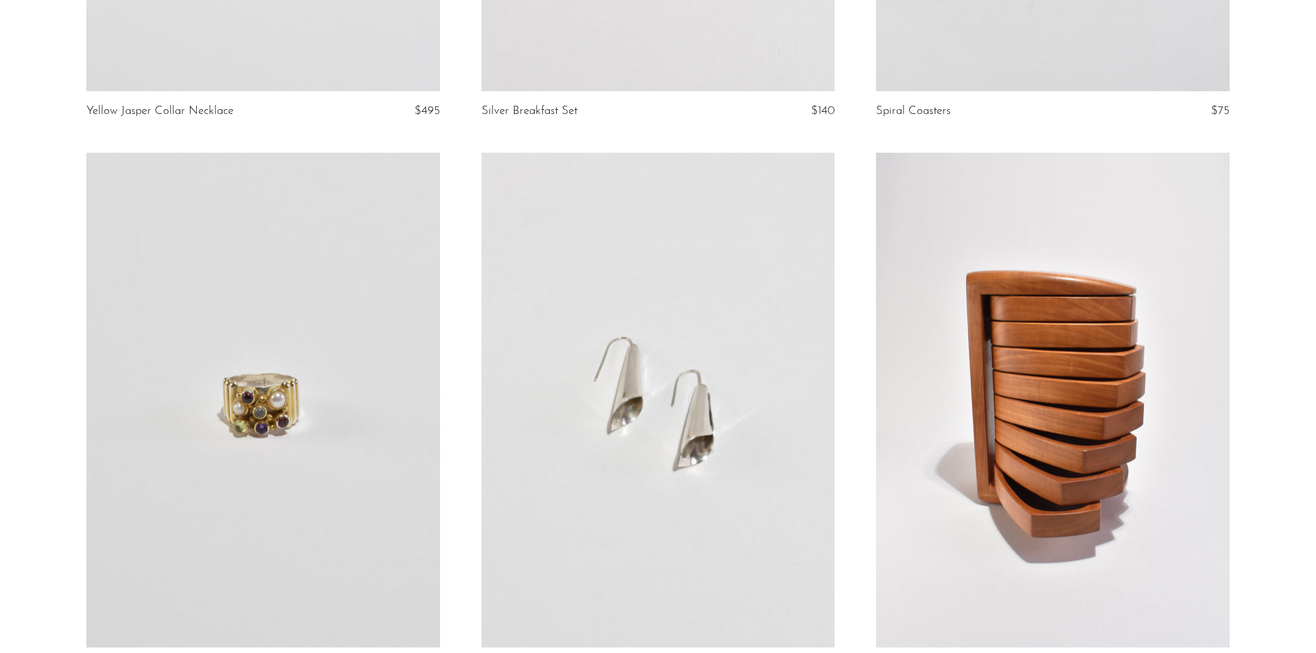
scroll to position [6357, 0]
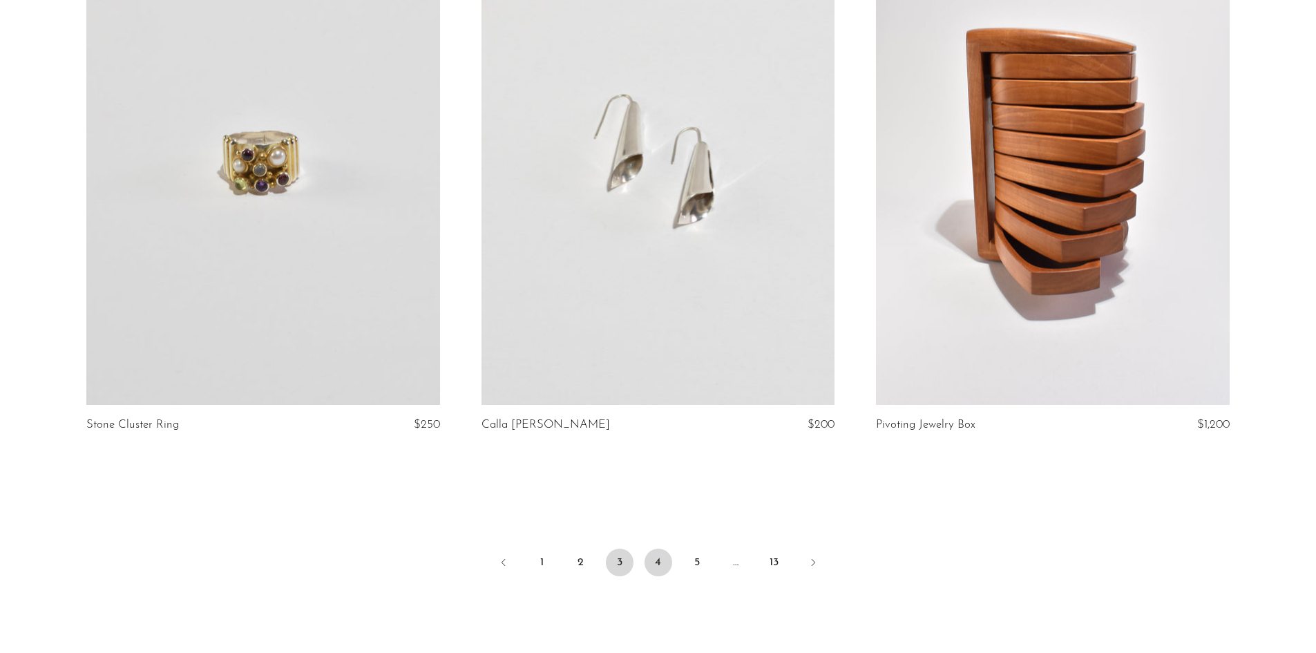
click at [659, 549] on link "4" at bounding box center [659, 563] width 28 height 28
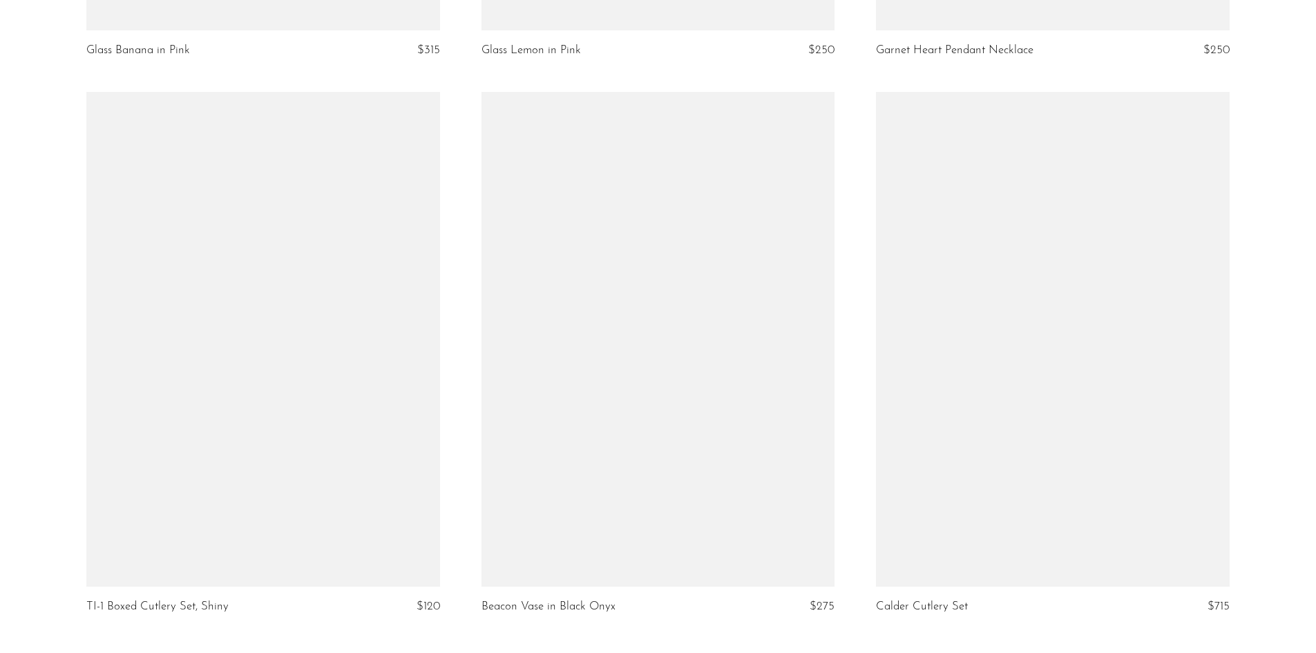
scroll to position [6426, 0]
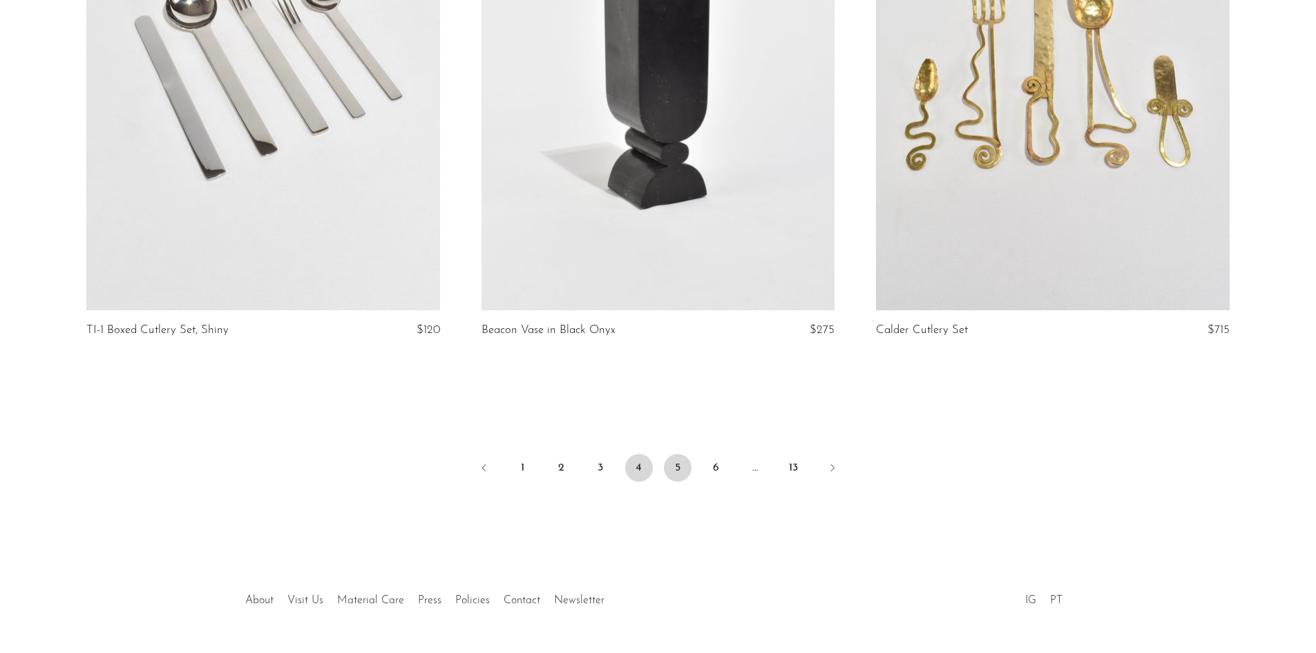
click at [679, 468] on link "5" at bounding box center [678, 468] width 28 height 28
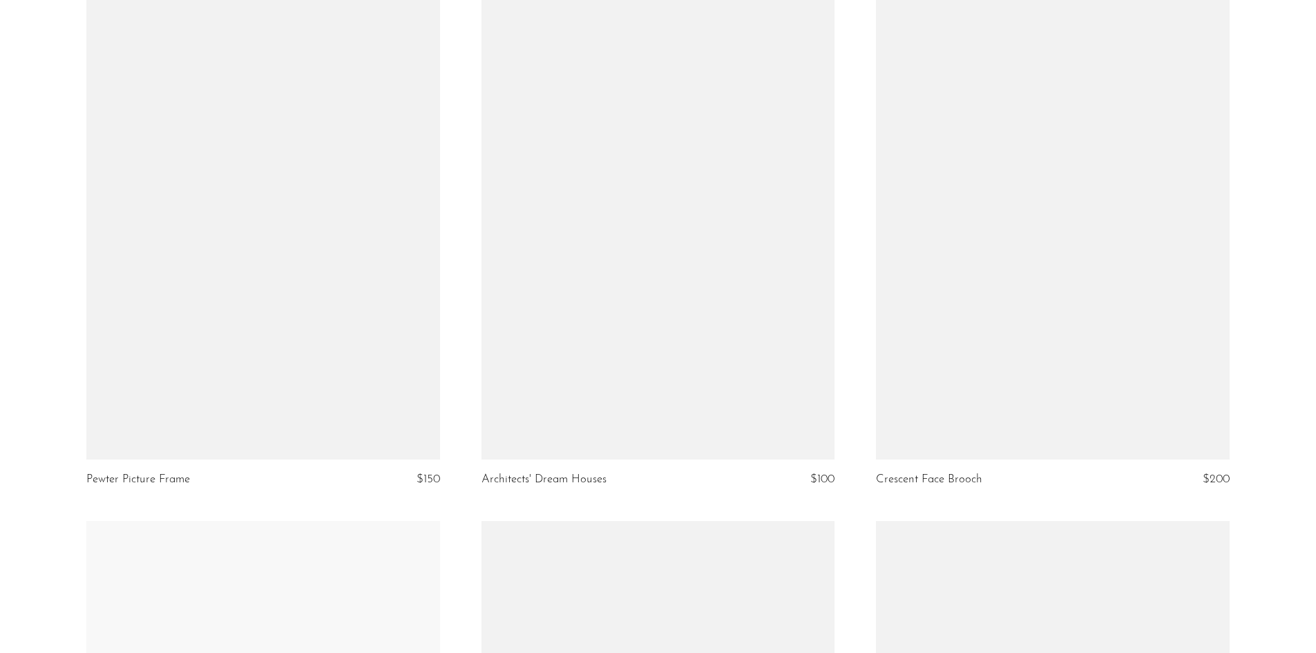
scroll to position [4077, 0]
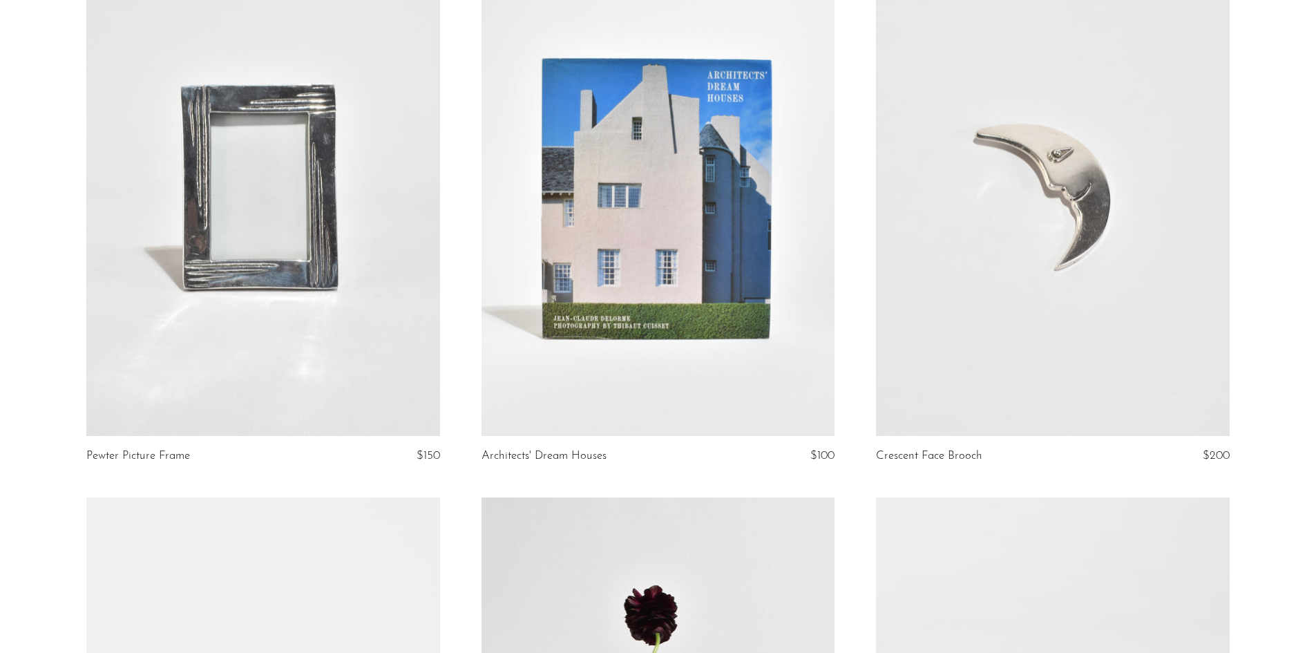
click at [269, 268] on link at bounding box center [262, 188] width 353 height 495
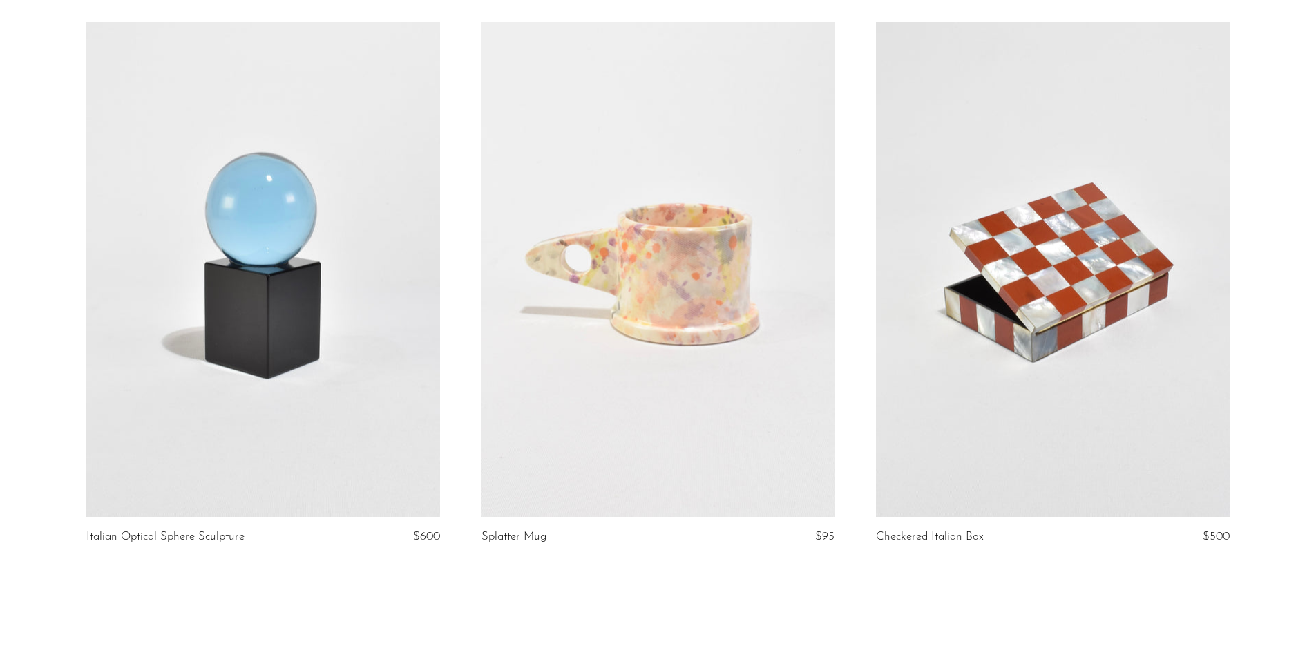
scroll to position [6465, 0]
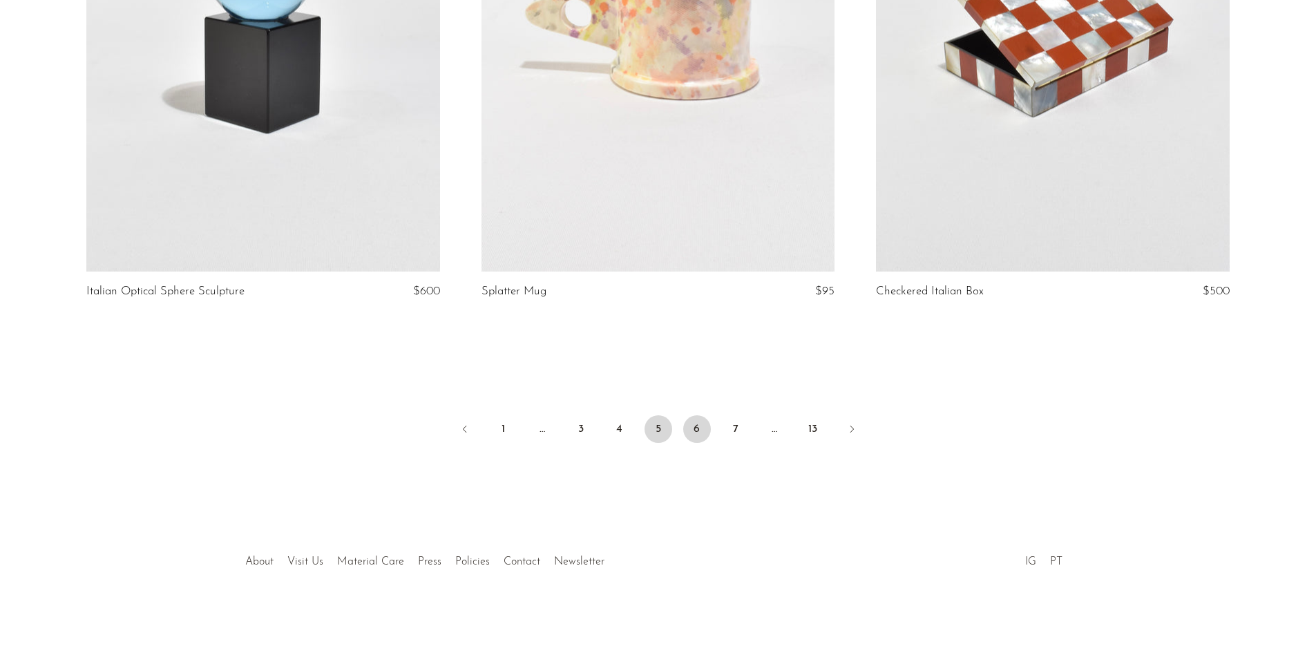
click at [692, 433] on link "6" at bounding box center [697, 429] width 28 height 28
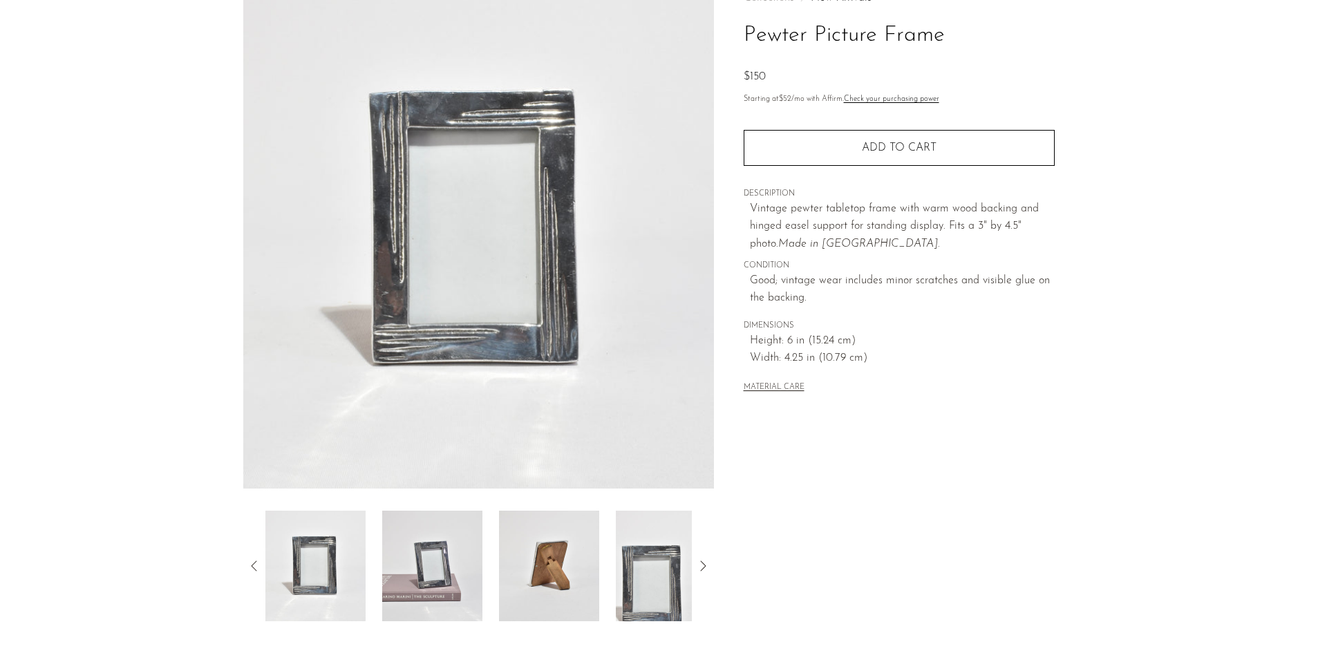
scroll to position [69, 0]
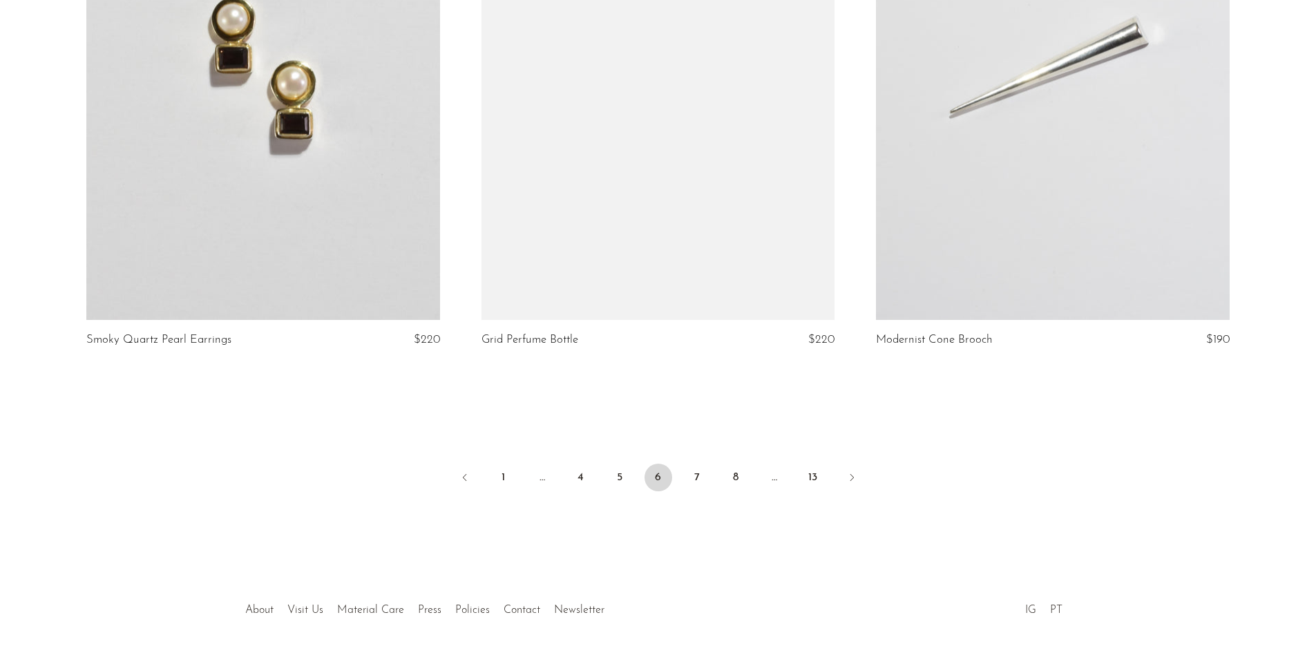
scroll to position [6426, 0]
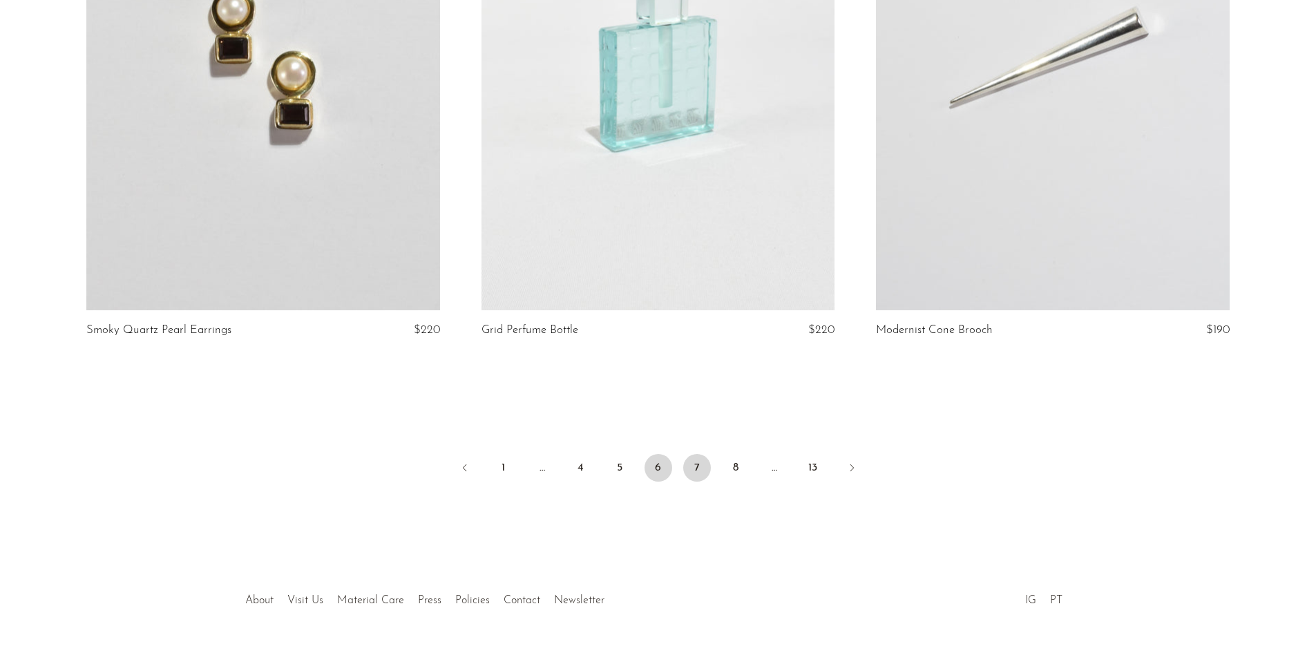
click at [699, 475] on link "7" at bounding box center [697, 468] width 28 height 28
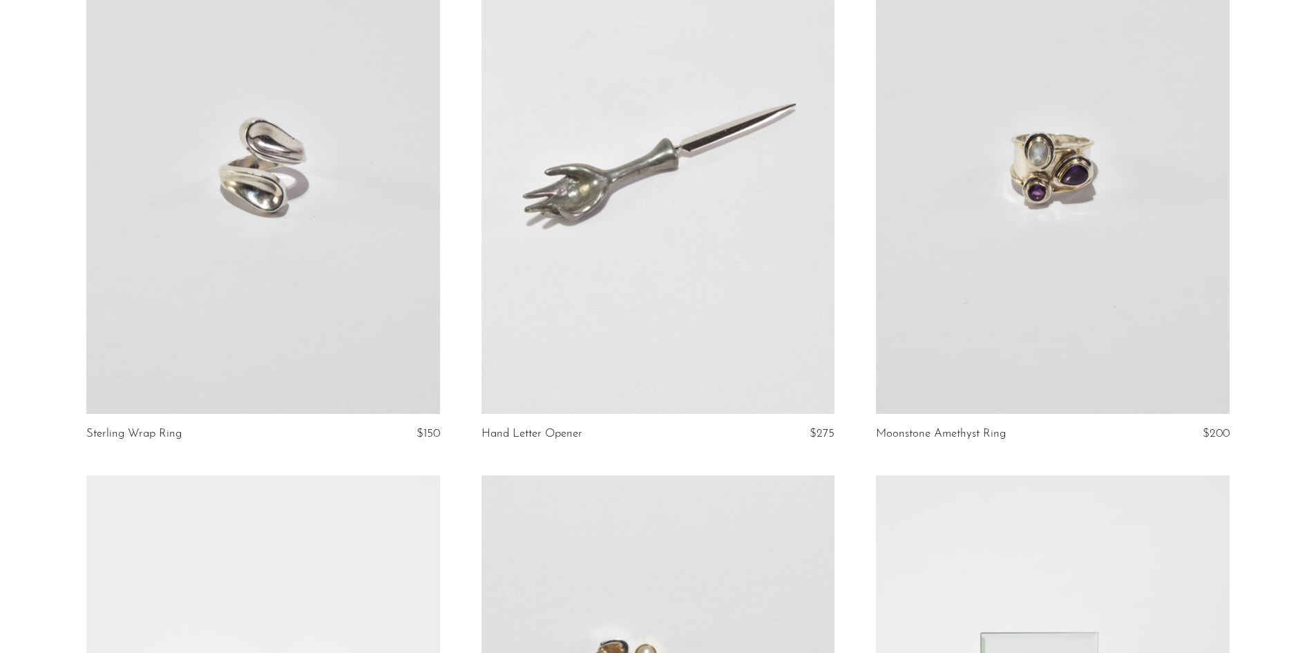
scroll to position [760, 0]
